Goal: Navigation & Orientation: Find specific page/section

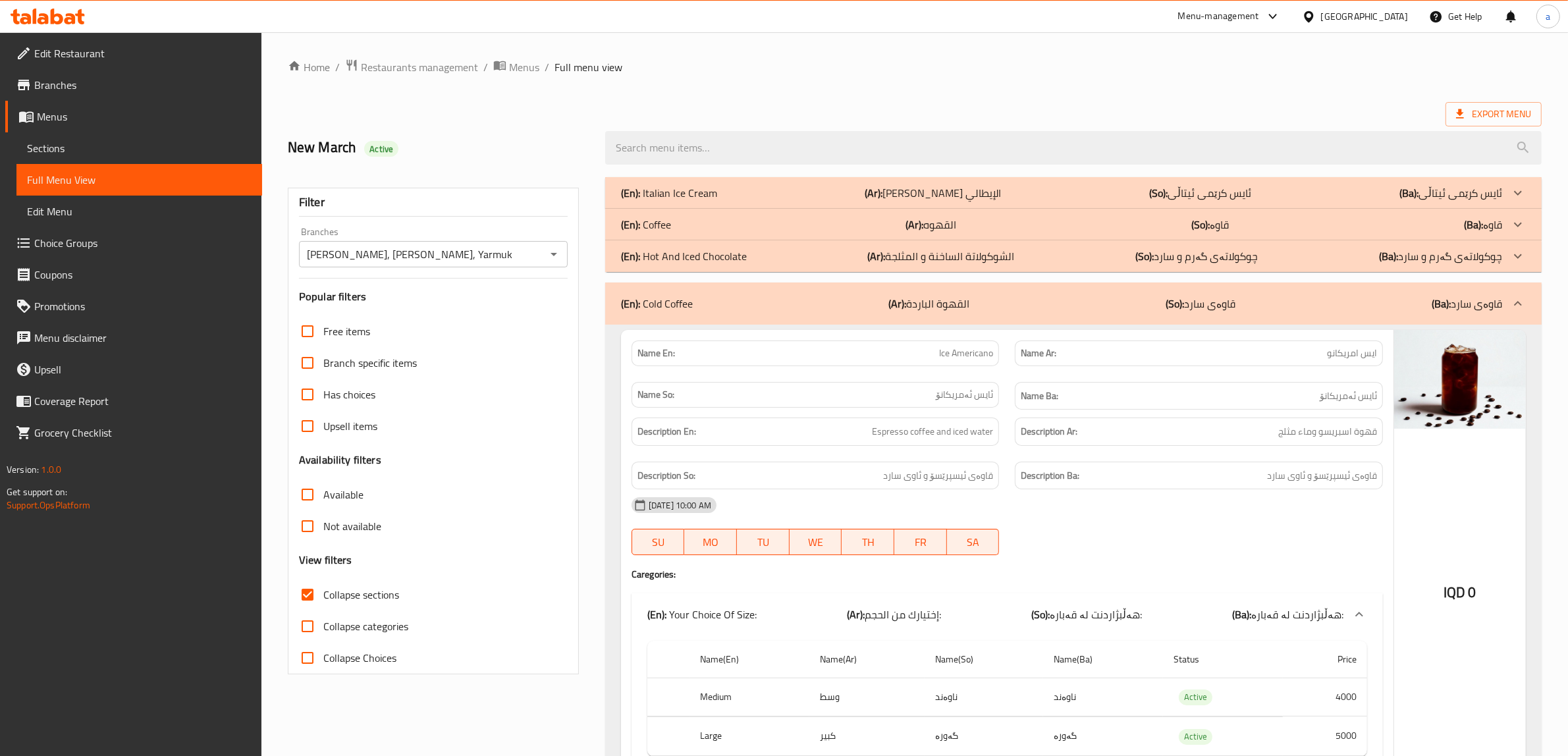
click at [73, 11] on icon at bounding box center [48, 16] width 75 height 15
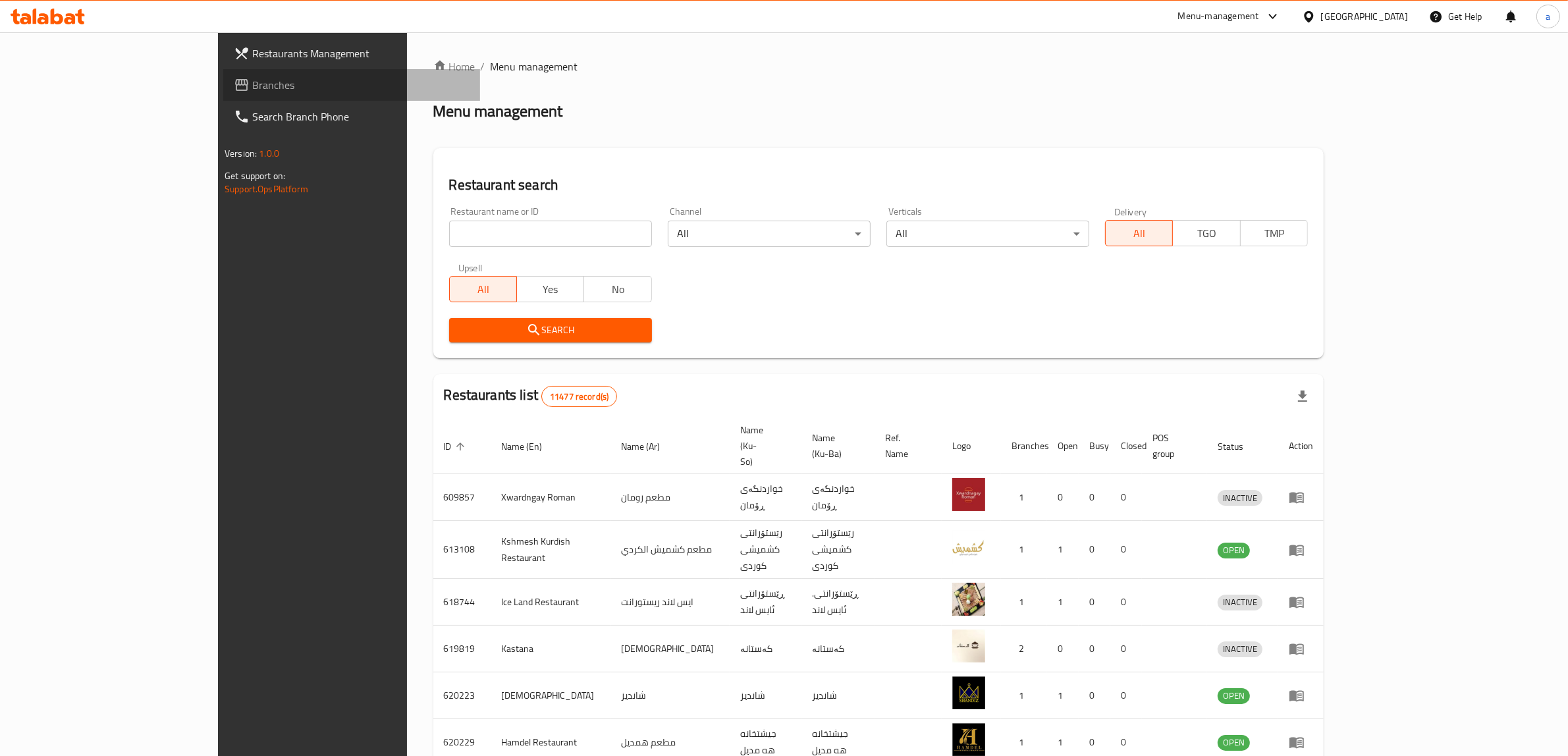
click at [223, 73] on link "Branches" at bounding box center [352, 84] width 257 height 32
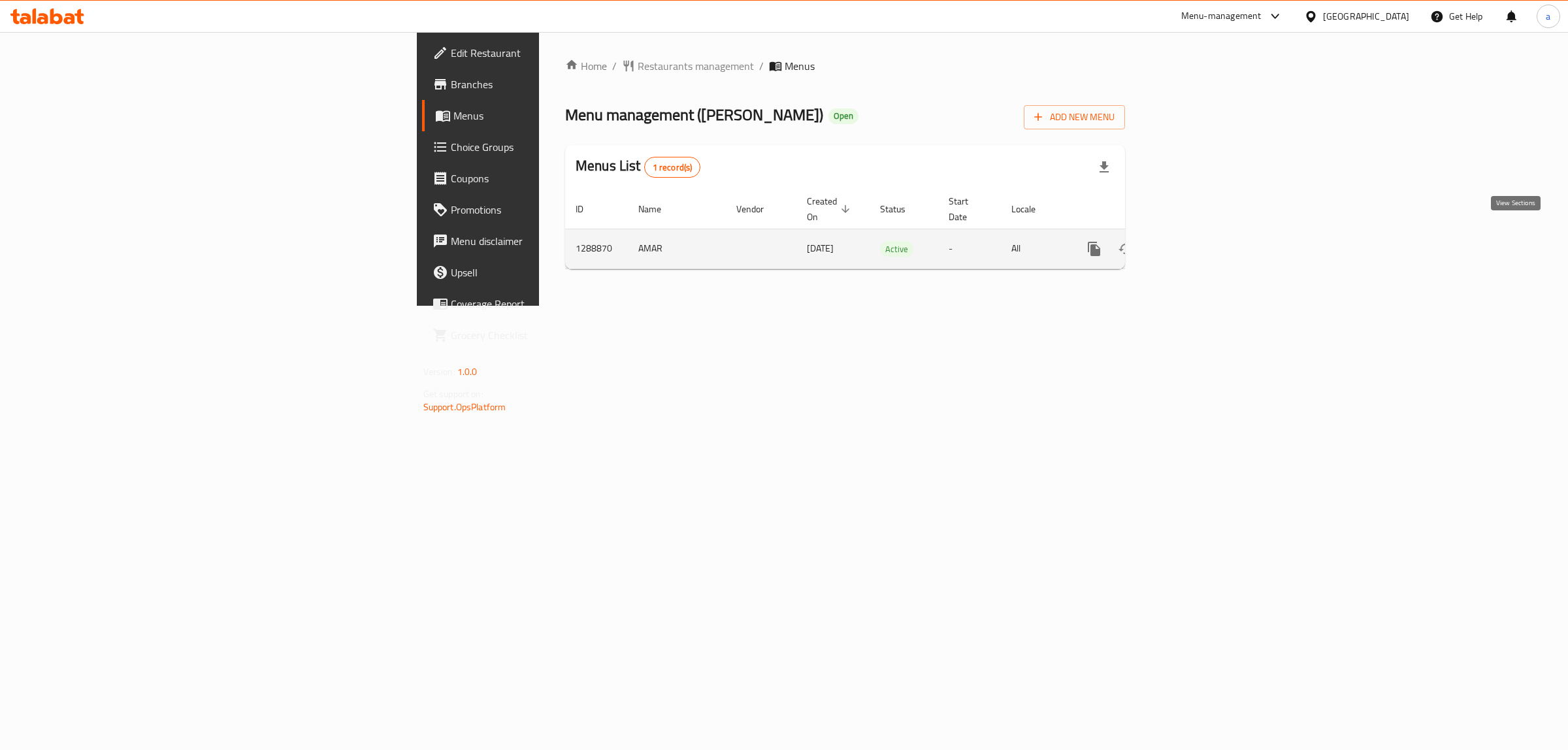
click at [1204, 235] on link "enhanced table" at bounding box center [1188, 248] width 31 height 31
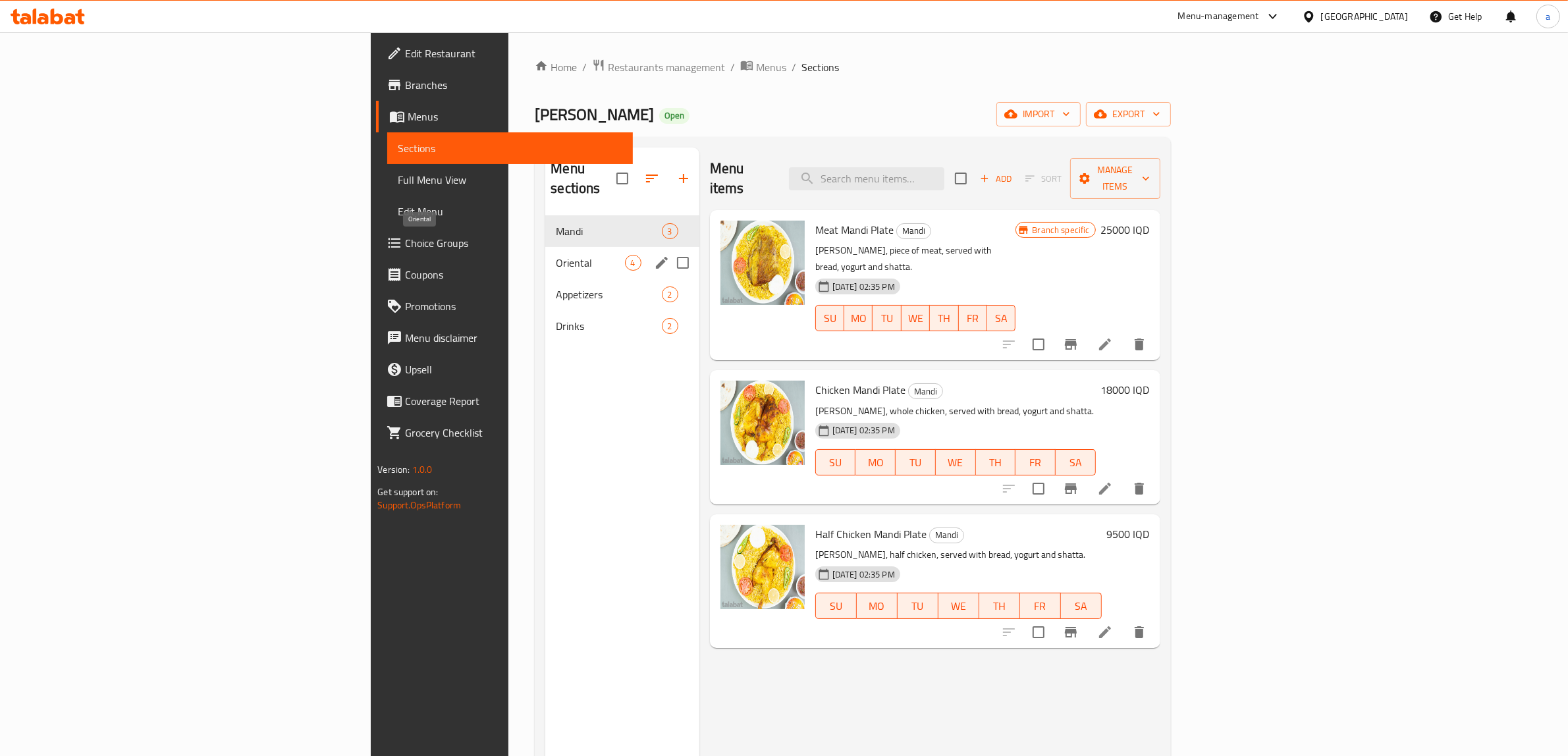
click at [556, 255] on span "Oriental" at bounding box center [589, 263] width 68 height 15
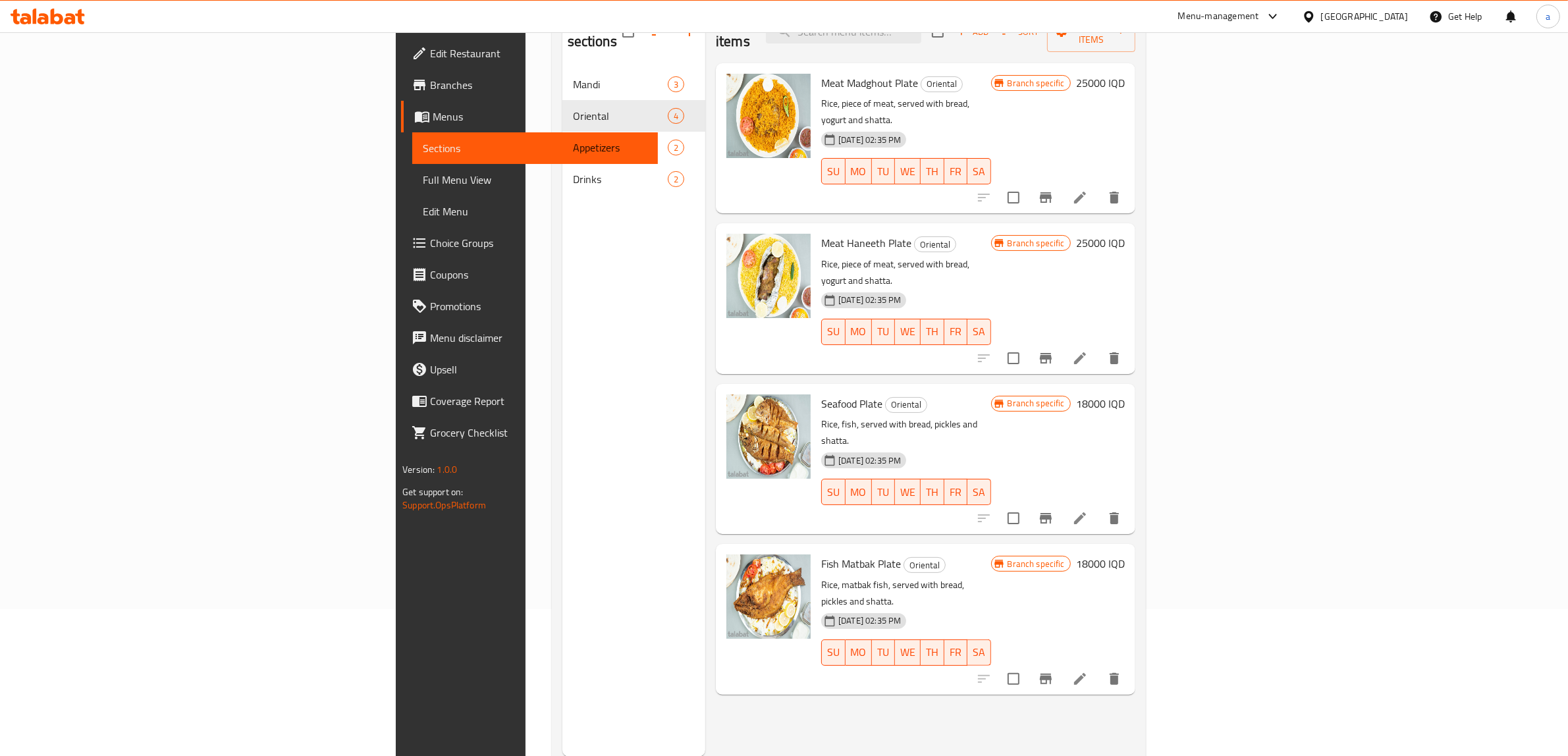
scroll to position [185, 0]
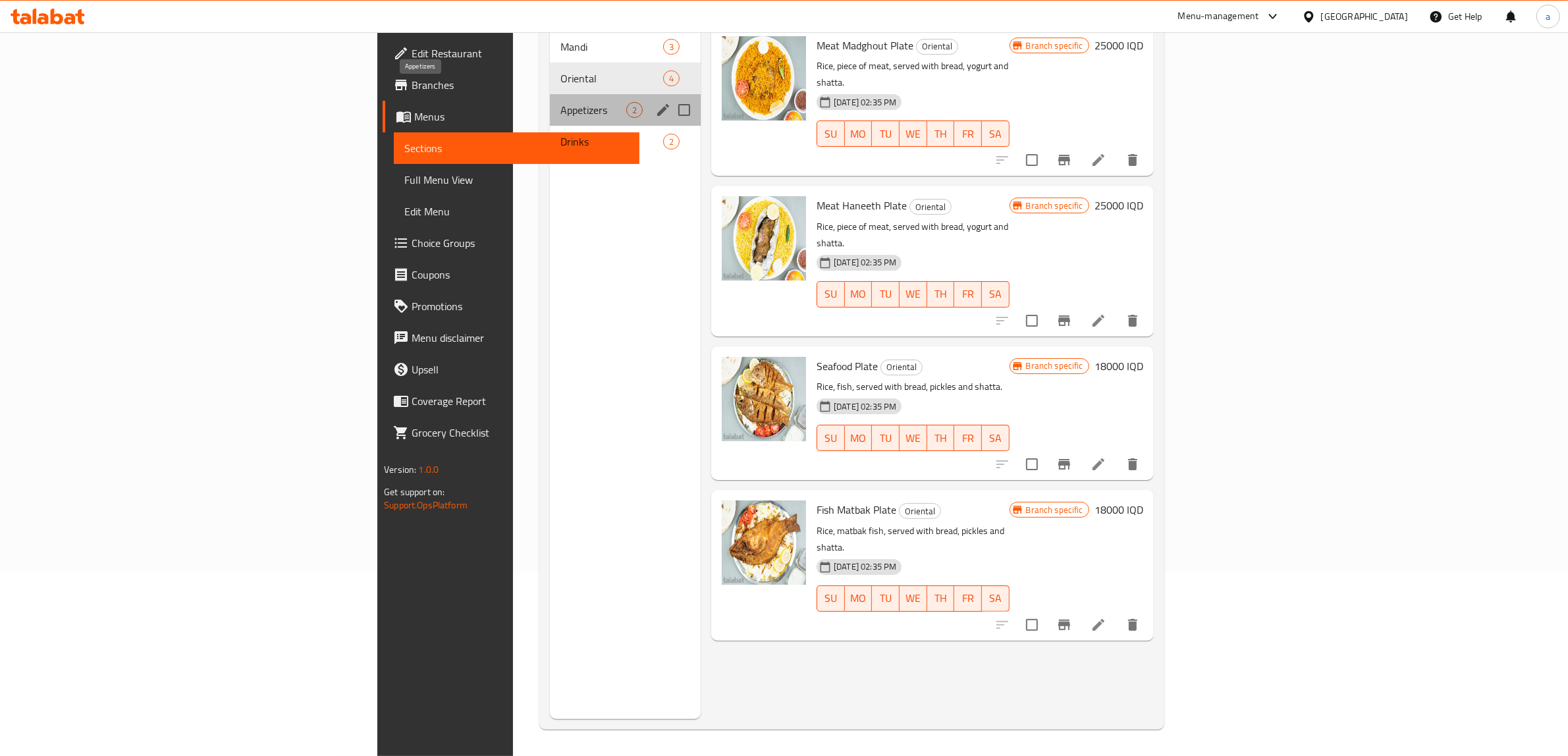
click at [561, 102] on span "Appetizers" at bounding box center [593, 109] width 66 height 15
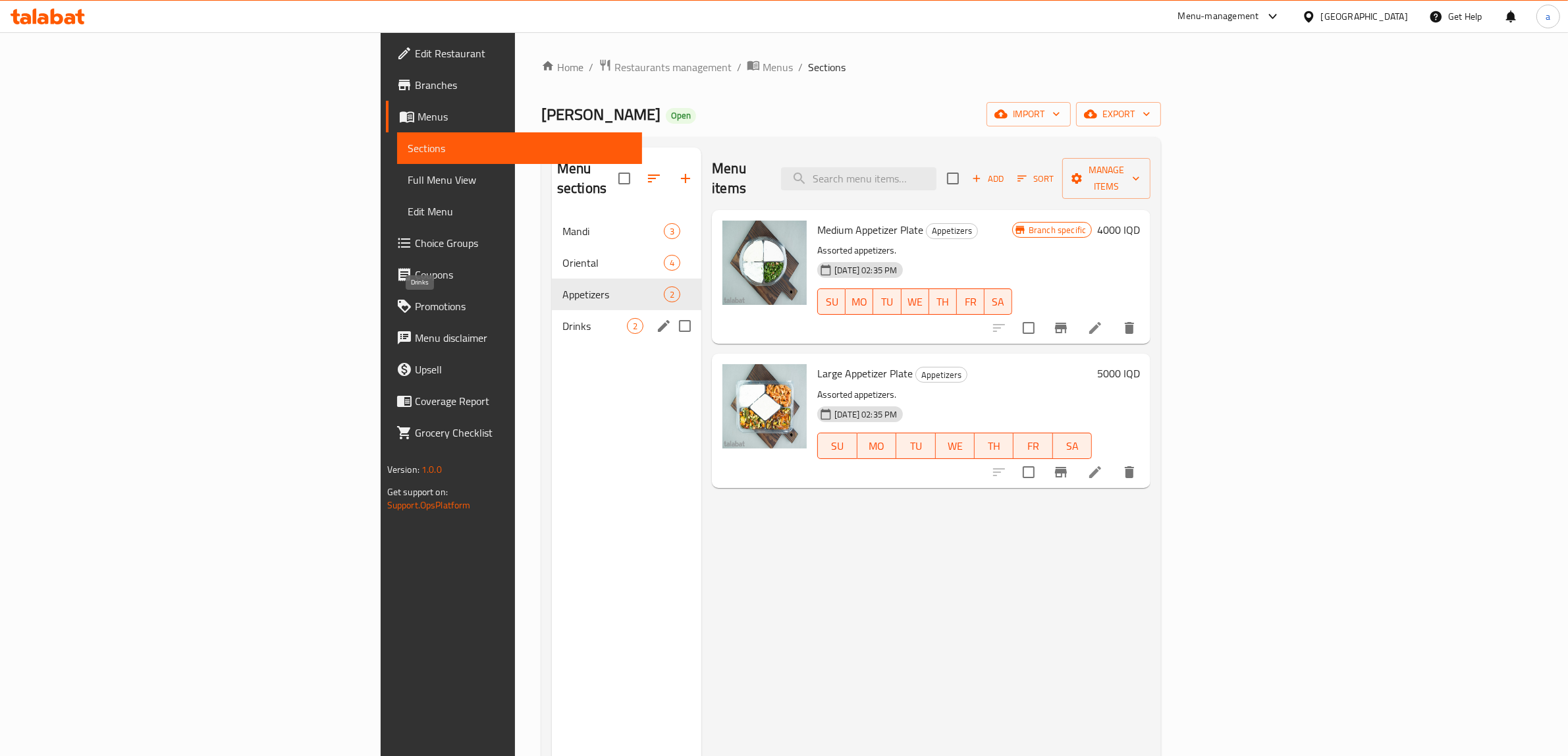
click at [563, 318] on span "Drinks" at bounding box center [594, 326] width 64 height 15
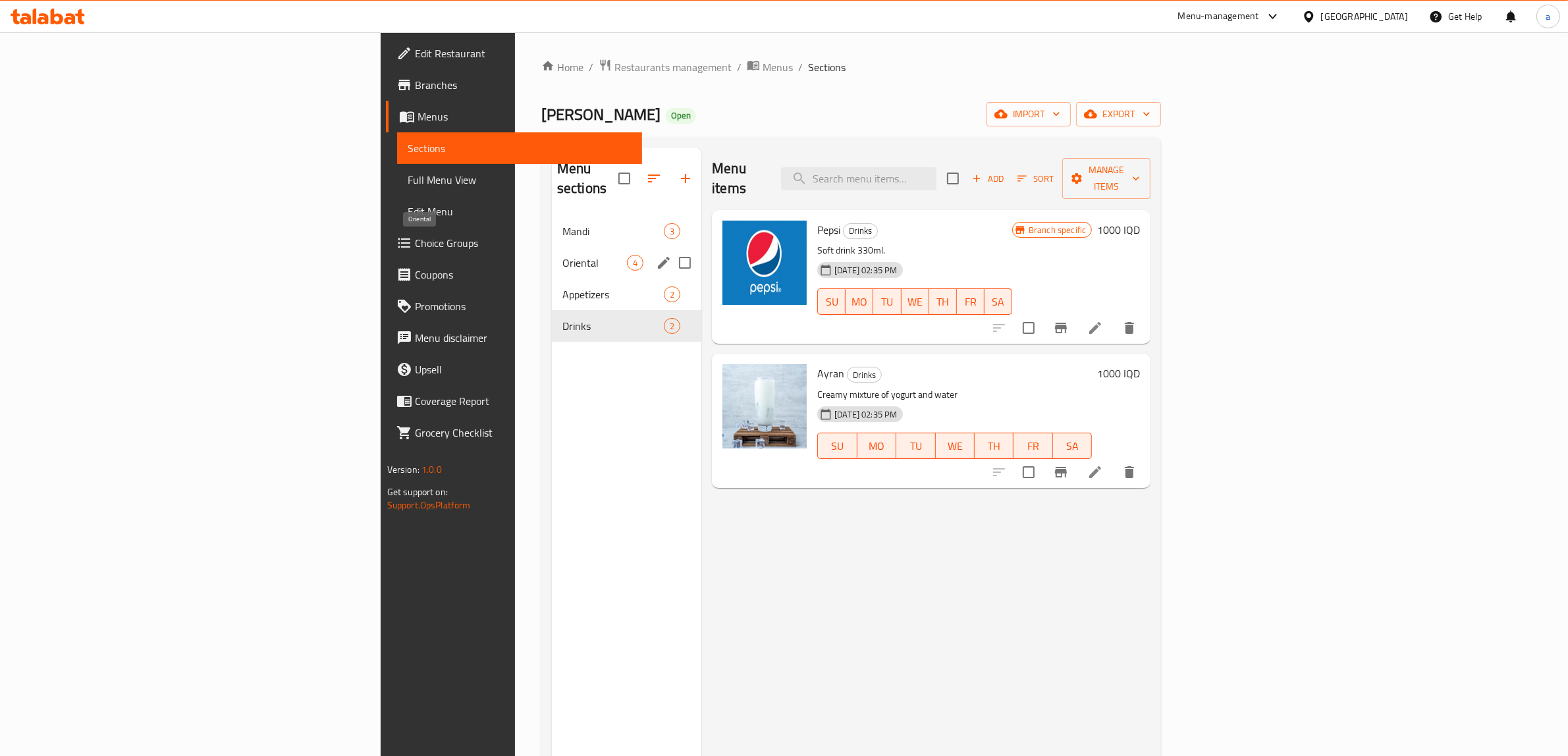
click at [563, 255] on span "Oriental" at bounding box center [594, 263] width 64 height 15
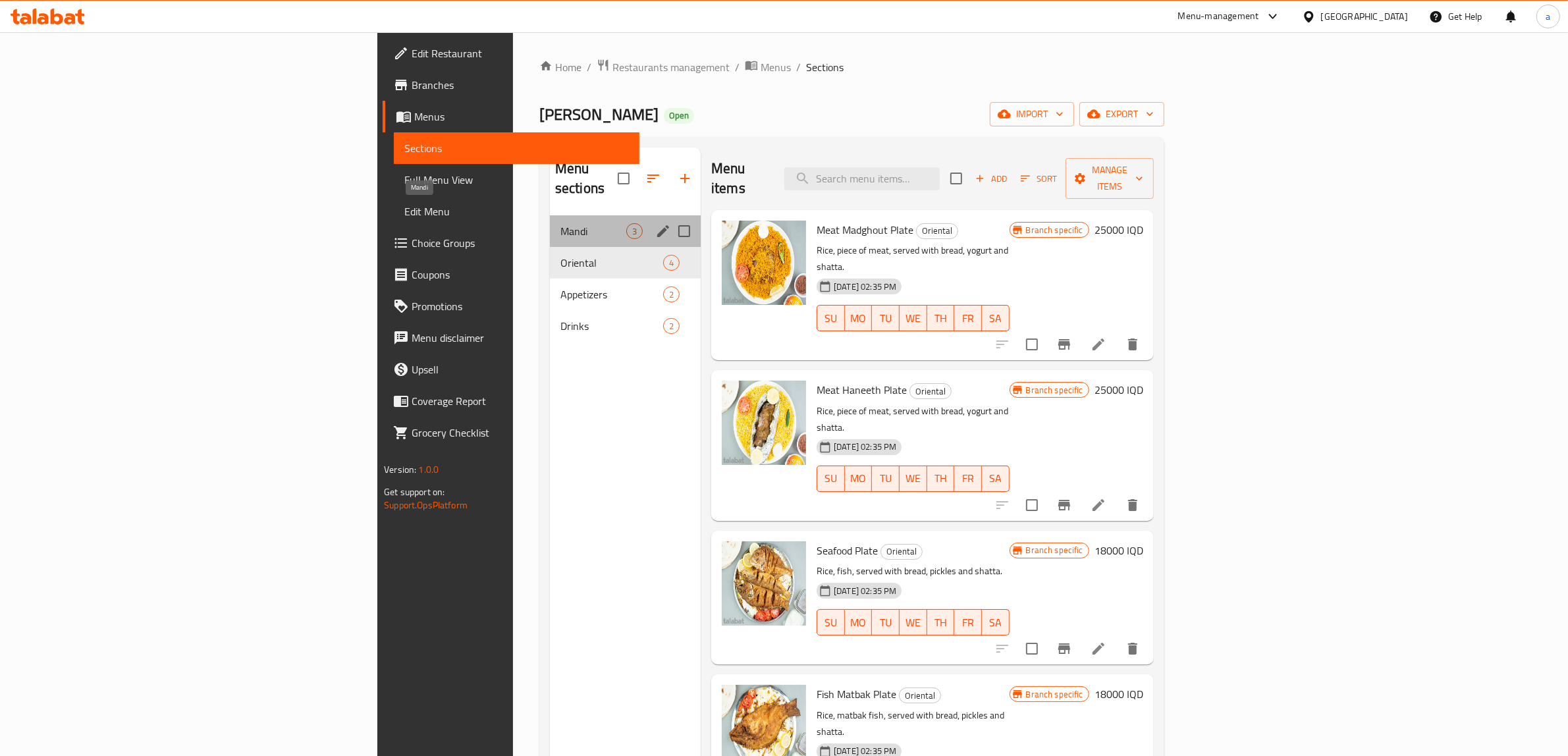
click at [561, 223] on span "Mandi" at bounding box center [593, 231] width 66 height 15
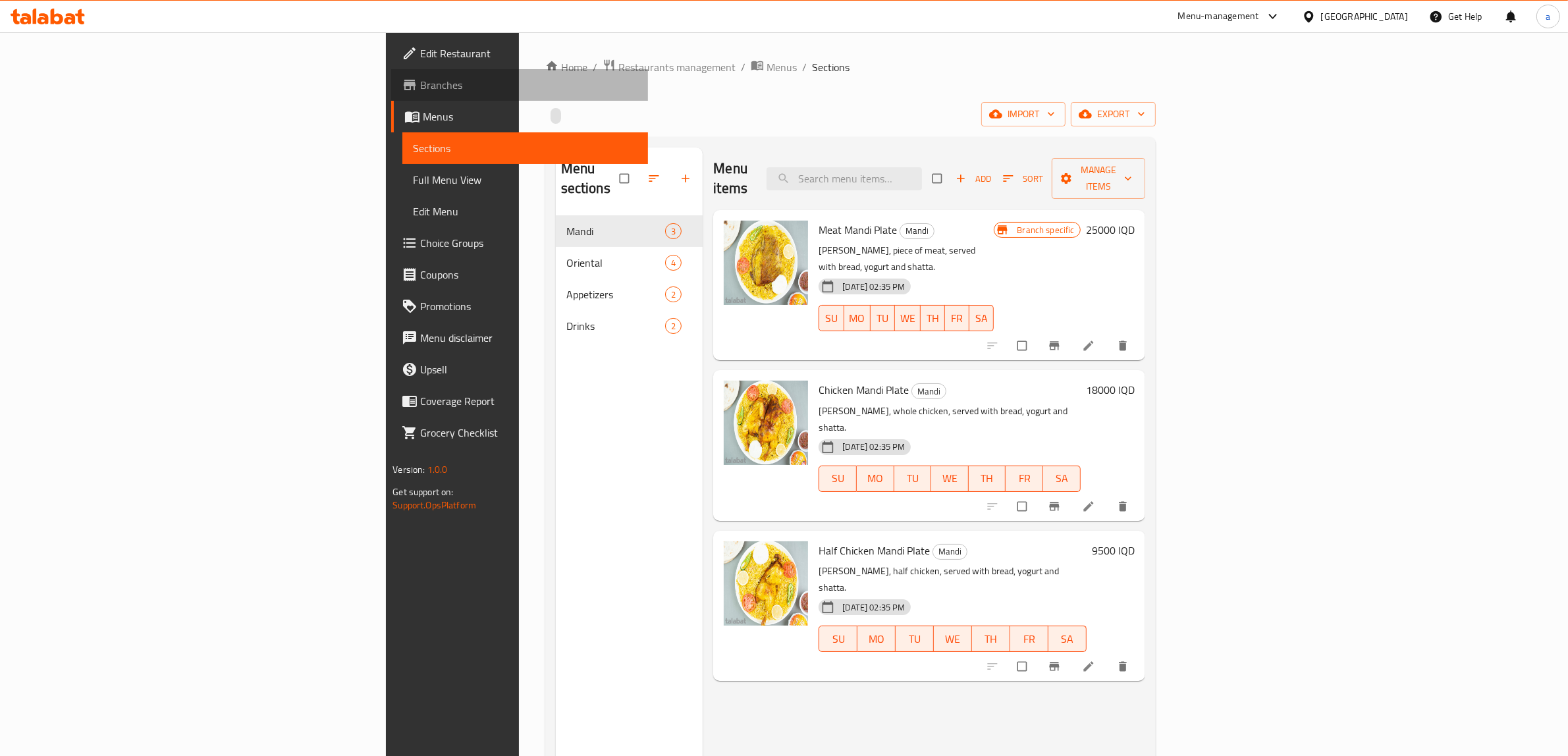
click at [420, 89] on span "Branches" at bounding box center [528, 84] width 218 height 15
